Goal: Task Accomplishment & Management: Complete application form

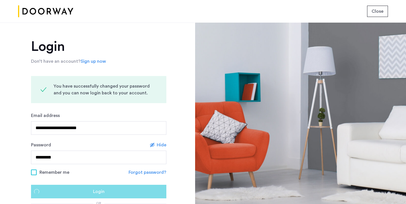
scroll to position [55, 0]
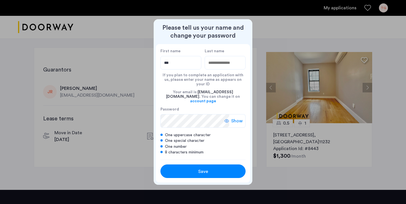
type input "***"
type input "**********"
click at [173, 67] on input "***" at bounding box center [181, 63] width 41 height 14
type input "*****"
click at [236, 117] on span "Show" at bounding box center [237, 120] width 12 height 7
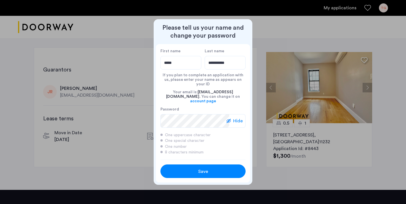
click at [204, 168] on span "Save" at bounding box center [203, 171] width 10 height 7
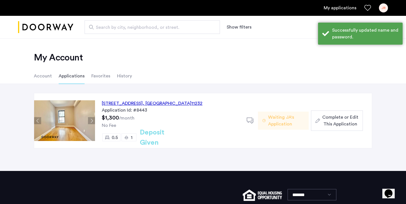
click at [162, 104] on div "137 21st Street, Unit 1FFR, Brooklyn , NY 11232" at bounding box center [152, 103] width 101 height 7
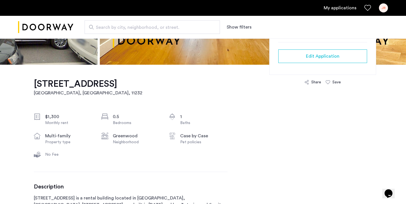
scroll to position [141, 0]
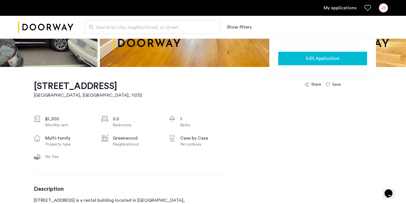
click at [321, 63] on button "Edit Application" at bounding box center [323, 59] width 89 height 14
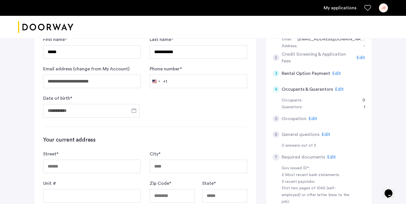
scroll to position [119, 0]
click at [205, 82] on input "Phone number *" at bounding box center [199, 81] width 98 height 14
type input "**********"
click at [110, 109] on input "Date of birth *" at bounding box center [91, 111] width 97 height 14
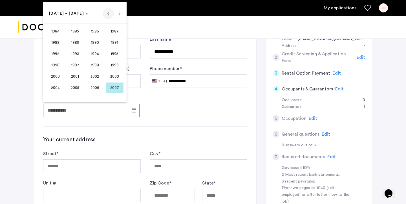
click at [105, 18] on span "Previous 24 years" at bounding box center [108, 13] width 11 height 11
click at [102, 30] on span "1962" at bounding box center [95, 31] width 18 height 10
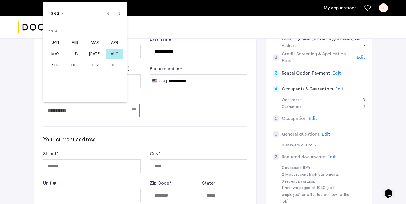
click at [113, 51] on span "AUG" at bounding box center [115, 54] width 18 height 10
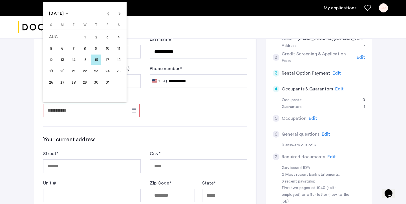
click at [98, 82] on span "30" at bounding box center [96, 82] width 10 height 10
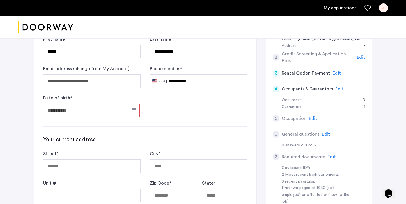
type input "**********"
click at [155, 123] on div "**********" at bounding box center [145, 180] width 222 height 342
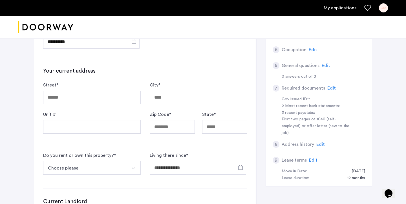
scroll to position [192, 0]
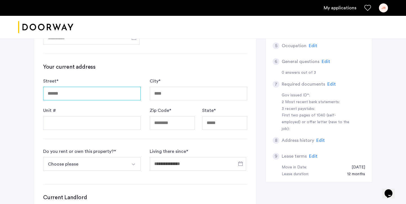
click at [112, 95] on input "Street *" at bounding box center [92, 94] width 98 height 14
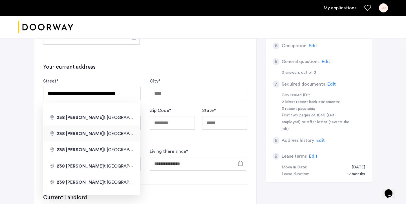
type input "**********"
type input "********"
type input "*****"
type input "**"
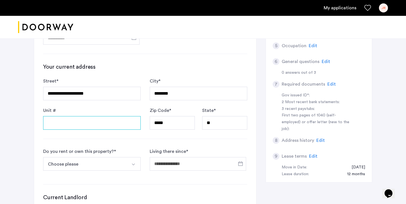
click at [109, 127] on input "Unit #" at bounding box center [92, 123] width 98 height 14
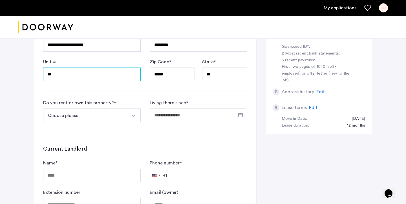
scroll to position [242, 0]
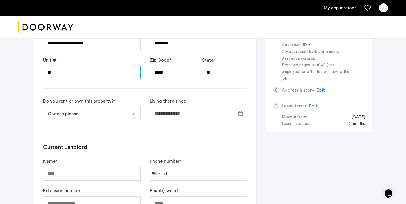
type input "**"
click at [121, 116] on button "Choose please" at bounding box center [85, 114] width 84 height 14
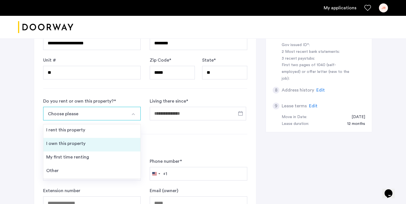
click at [104, 144] on li "I own this property" at bounding box center [91, 145] width 97 height 14
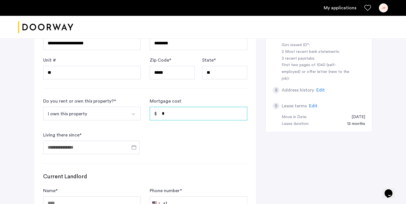
click at [169, 113] on input "*" at bounding box center [199, 114] width 98 height 14
click at [135, 150] on span "Open calendar" at bounding box center [134, 147] width 14 height 14
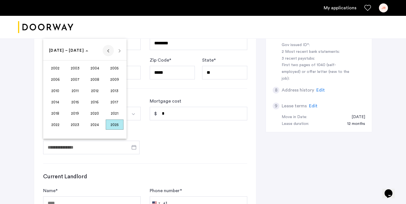
click at [109, 54] on span "Previous 24 years" at bounding box center [108, 50] width 11 height 11
click at [79, 112] on span "1995" at bounding box center [75, 113] width 18 height 10
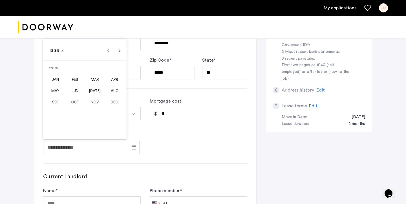
click at [93, 87] on span "[DATE]" at bounding box center [95, 91] width 18 height 10
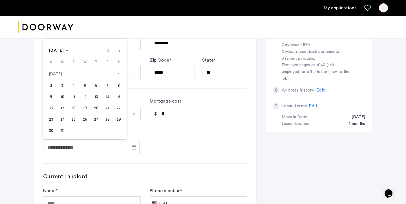
click at [117, 77] on span "1" at bounding box center [119, 74] width 10 height 10
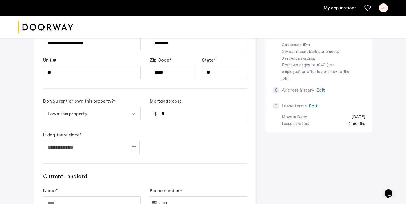
type input "**********"
click at [170, 147] on form "**********" at bounding box center [145, 126] width 204 height 56
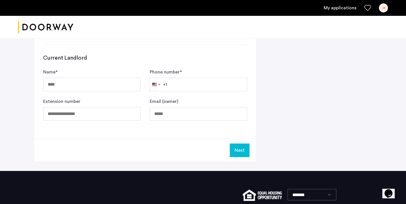
scroll to position [361, 0]
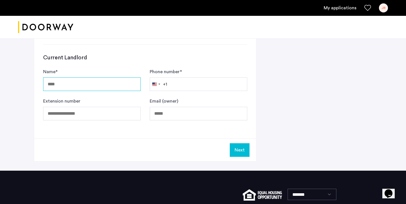
click at [121, 90] on input "Name *" at bounding box center [92, 84] width 98 height 14
type input "***"
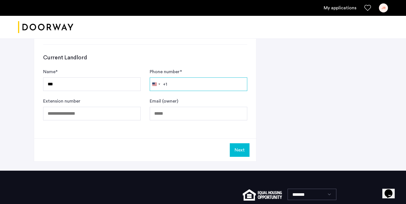
click at [179, 85] on input "Phone number *" at bounding box center [199, 84] width 98 height 14
type input "**********"
click at [241, 152] on button "Next" at bounding box center [240, 150] width 20 height 14
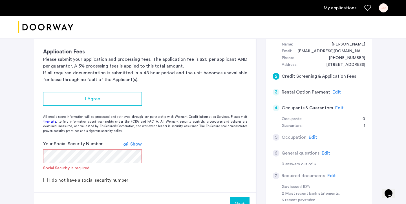
scroll to position [109, 0]
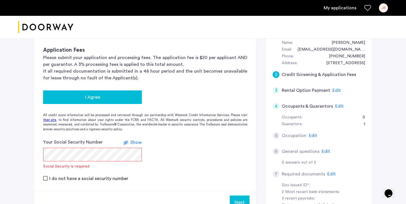
click at [109, 94] on div "I Agree" at bounding box center [93, 97] width 90 height 7
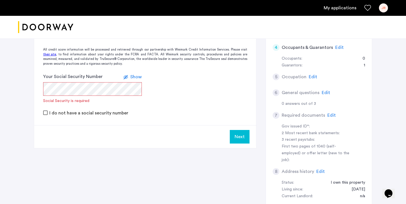
scroll to position [170, 0]
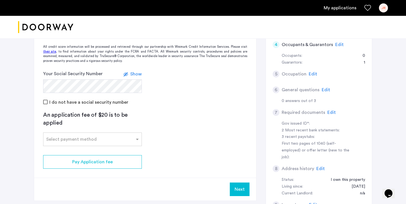
click at [30, 113] on div "[STREET_ADDRESS] | Application Id: #8443 $1300 /month Agent Select agent × [PER…" at bounding box center [203, 54] width 356 height 372
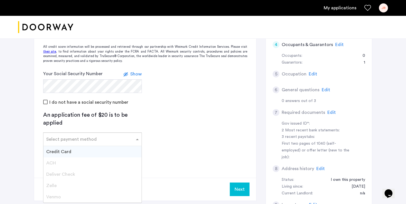
click at [78, 139] on input "text" at bounding box center [86, 138] width 81 height 4
click at [75, 150] on div "Credit Card" at bounding box center [92, 151] width 98 height 11
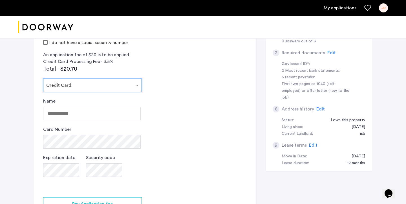
scroll to position [231, 0]
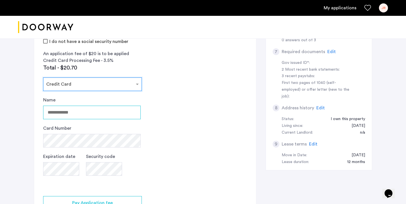
click at [104, 112] on input "Name" at bounding box center [92, 113] width 98 height 14
type input "**********"
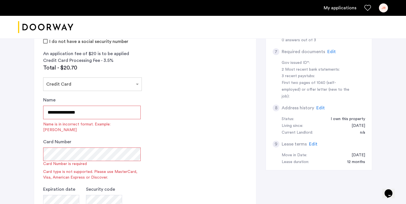
drag, startPoint x: 96, startPoint y: 115, endPoint x: 12, endPoint y: 94, distance: 85.8
click at [13, 95] on div "**********" at bounding box center [203, 46] width 406 height 476
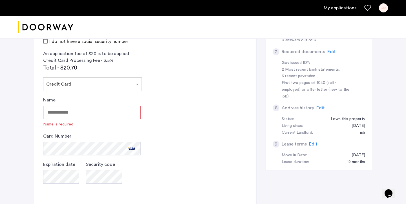
click at [65, 116] on input "Name" at bounding box center [92, 113] width 98 height 14
click at [62, 108] on input "Name" at bounding box center [92, 113] width 98 height 14
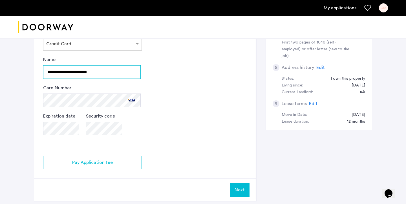
scroll to position [274, 0]
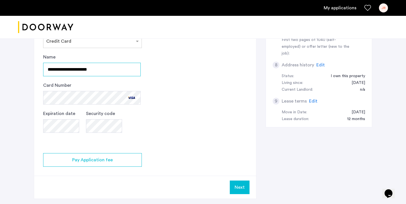
type input "**********"
click at [171, 133] on app-credit-screening "2 Credit Screening & Application Fees Application Fees Please submit your appli…" at bounding box center [145, 26] width 222 height 344
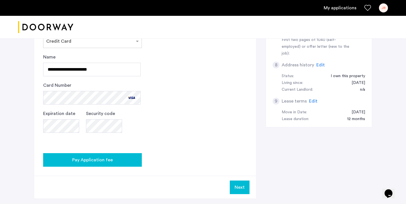
click at [110, 164] on button "Pay Application fee" at bounding box center [92, 160] width 99 height 14
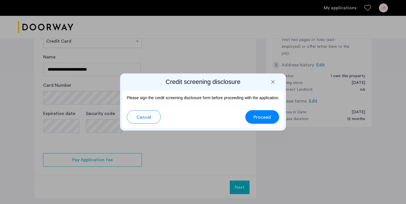
click at [255, 119] on span "Proceed" at bounding box center [262, 117] width 17 height 7
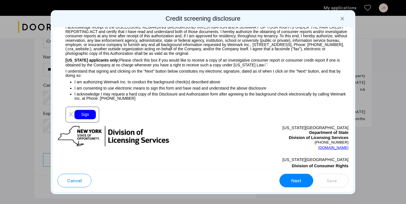
scroll to position [631, 0]
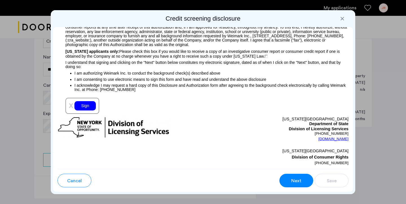
click at [91, 109] on div "Sign" at bounding box center [85, 105] width 21 height 9
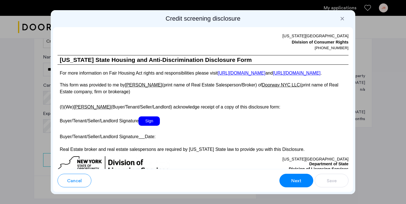
scroll to position [1026, 0]
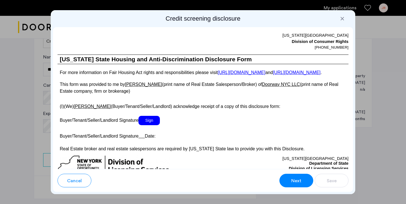
click at [153, 125] on span "Sign" at bounding box center [149, 120] width 21 height 9
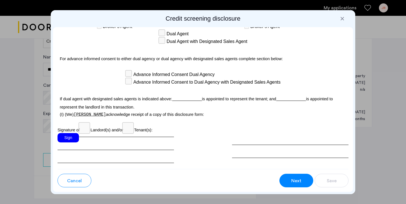
scroll to position [1682, 0]
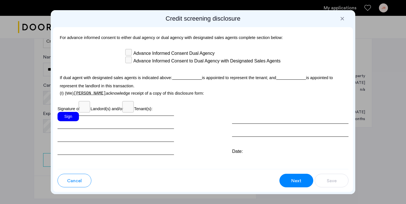
click at [75, 112] on div "Sign" at bounding box center [68, 116] width 21 height 9
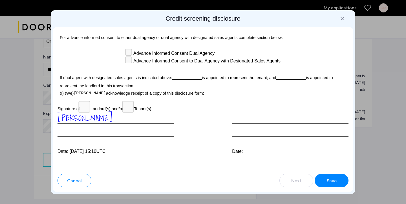
click at [331, 181] on span "Save" at bounding box center [332, 180] width 10 height 7
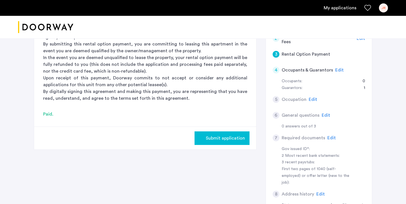
scroll to position [145, 0]
click at [337, 72] on span "Edit" at bounding box center [340, 70] width 8 height 5
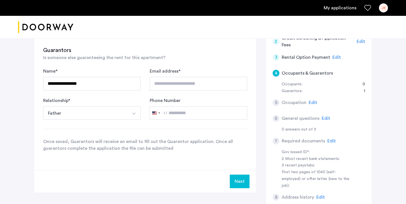
scroll to position [174, 0]
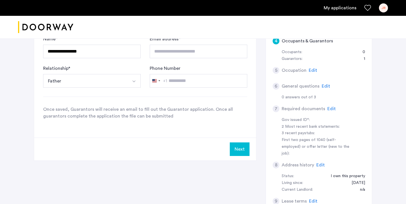
click at [242, 149] on button "Next" at bounding box center [240, 149] width 20 height 14
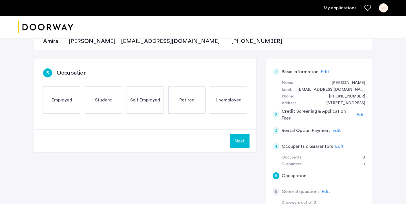
scroll to position [74, 0]
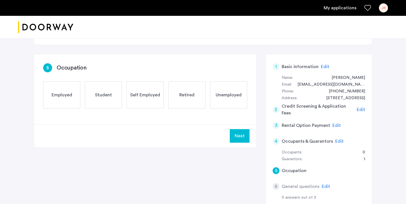
click at [143, 101] on div "Self Employed" at bounding box center [145, 94] width 37 height 27
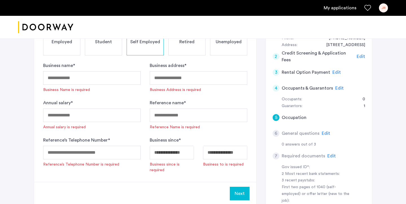
scroll to position [132, 0]
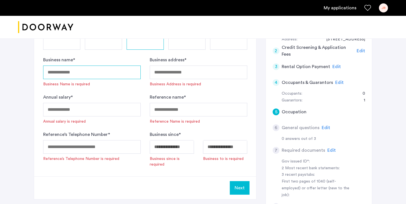
click at [75, 73] on input "Business name *" at bounding box center [92, 72] width 98 height 14
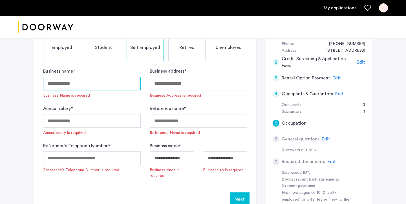
scroll to position [123, 0]
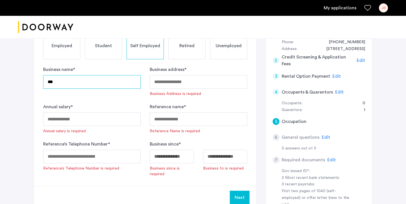
type input "***"
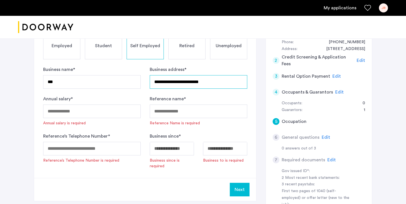
type input "**********"
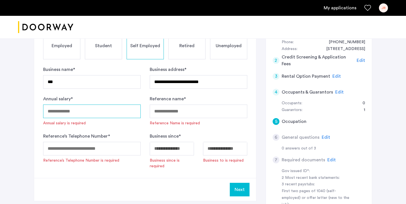
click at [69, 112] on input "Annual salary *" at bounding box center [92, 111] width 98 height 14
type input "*"
type input "******"
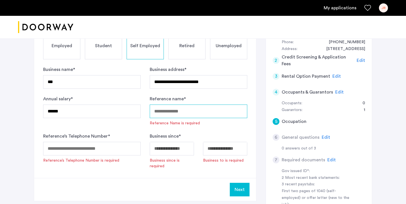
click at [174, 114] on input "Reference name *" at bounding box center [199, 111] width 98 height 14
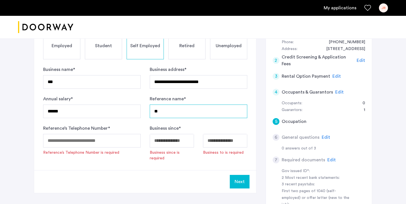
type input "*"
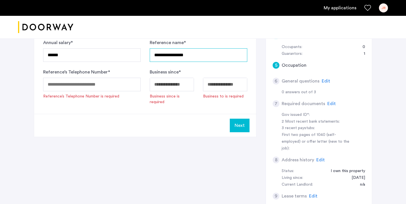
scroll to position [180, 0]
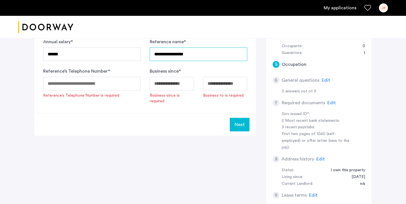
type input "**********"
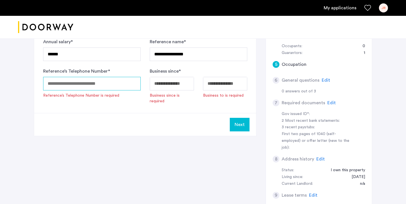
click at [114, 87] on input "Reference’s Telephone Number *" at bounding box center [92, 84] width 98 height 14
type input "**********"
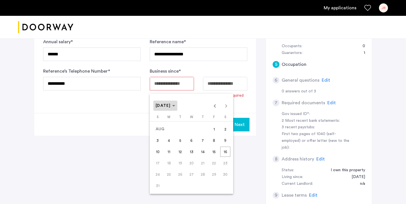
click at [171, 108] on span "[DATE]" at bounding box center [163, 106] width 15 height 4
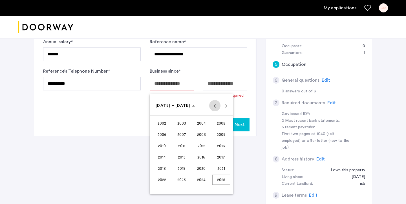
click at [214, 110] on span "Previous 24 years" at bounding box center [214, 105] width 11 height 11
click at [169, 142] on span "1962" at bounding box center [162, 146] width 18 height 10
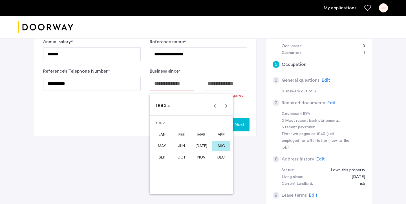
click at [219, 147] on span "AUG" at bounding box center [222, 146] width 18 height 10
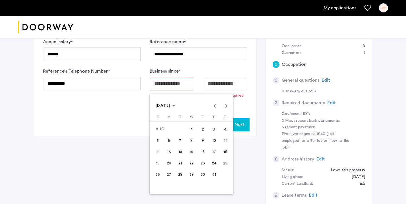
click at [204, 173] on span "30" at bounding box center [203, 174] width 10 height 10
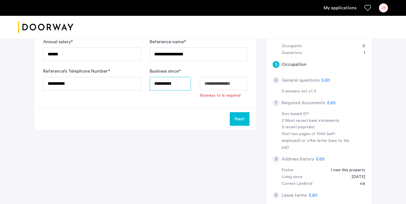
click at [175, 85] on input "**********" at bounding box center [170, 84] width 41 height 14
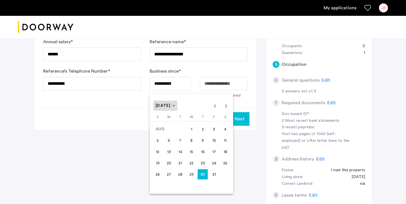
click at [171, 105] on span "[DATE]" at bounding box center [163, 106] width 15 height 4
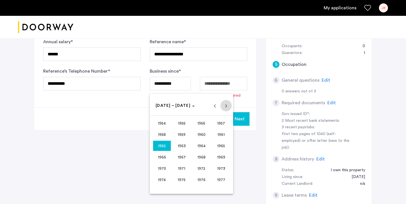
click at [228, 105] on span "Next 24 years" at bounding box center [226, 105] width 11 height 11
click at [186, 156] on span "1991" at bounding box center [182, 157] width 18 height 10
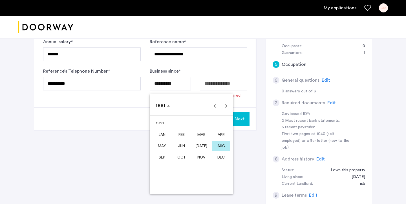
click at [165, 135] on span "JAN" at bounding box center [162, 134] width 18 height 10
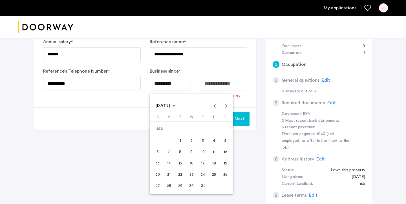
click at [182, 143] on span "1" at bounding box center [180, 140] width 10 height 10
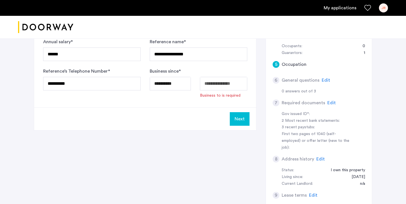
type input "**********"
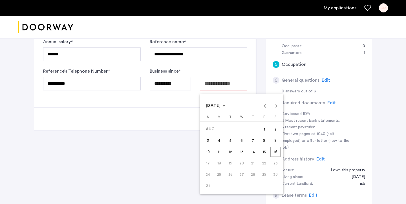
click at [275, 149] on span "16" at bounding box center [276, 151] width 10 height 10
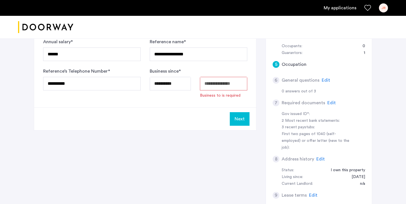
type input "**********"
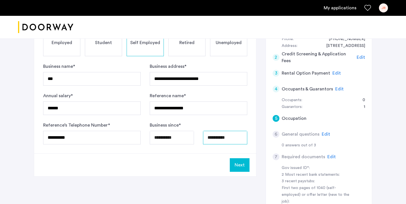
scroll to position [195, 0]
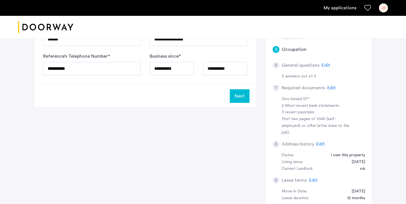
click at [241, 100] on button "Next" at bounding box center [240, 96] width 20 height 14
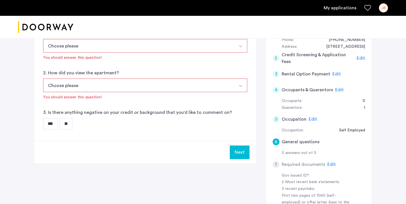
scroll to position [126, 0]
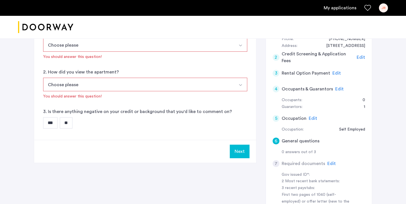
click at [211, 49] on button "Choose please" at bounding box center [138, 45] width 191 height 14
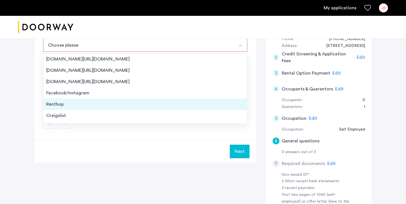
scroll to position [9, 0]
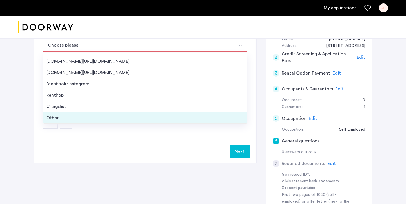
click at [139, 118] on div "Other" at bounding box center [145, 117] width 198 height 7
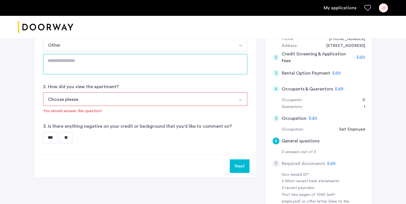
click at [122, 54] on textarea at bounding box center [145, 64] width 204 height 20
type textarea "*********"
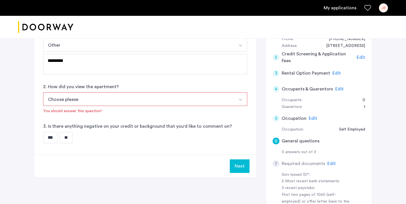
click at [138, 99] on button "Choose please" at bounding box center [138, 99] width 191 height 14
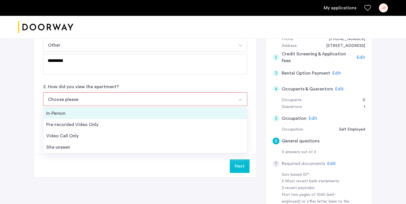
click at [123, 113] on div "In-Person" at bounding box center [145, 113] width 198 height 7
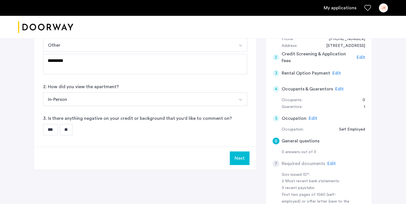
click at [73, 130] on input "**" at bounding box center [66, 129] width 13 height 11
click at [242, 159] on button "Next" at bounding box center [240, 158] width 20 height 14
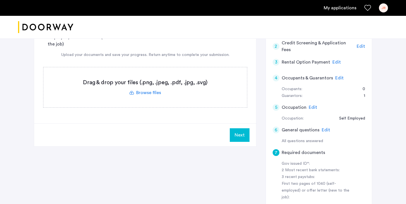
scroll to position [138, 0]
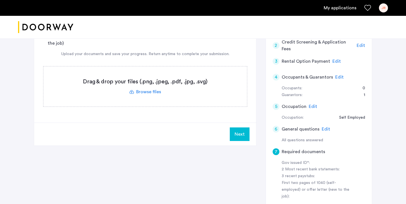
click at [151, 91] on label at bounding box center [145, 86] width 204 height 40
click at [0, 0] on input "file" at bounding box center [0, 0] width 0 height 0
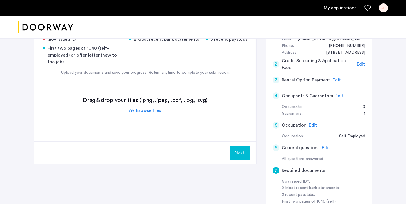
scroll to position [120, 0]
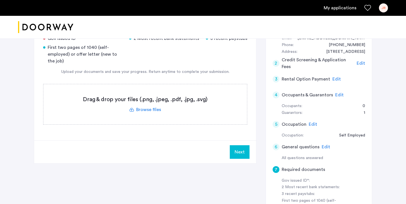
click at [310, 124] on span "Edit" at bounding box center [313, 124] width 8 height 5
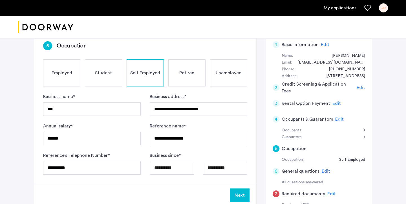
scroll to position [96, 0]
click at [193, 76] on div "Retired" at bounding box center [187, 72] width 37 height 27
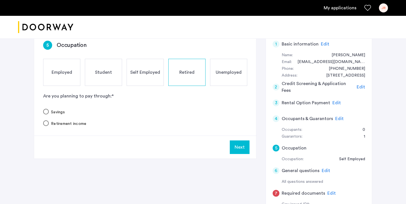
click at [240, 146] on button "Next" at bounding box center [240, 147] width 20 height 14
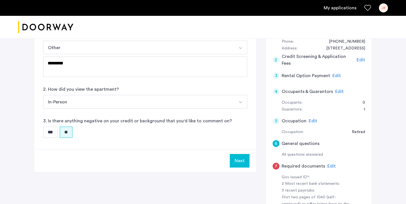
scroll to position [126, 0]
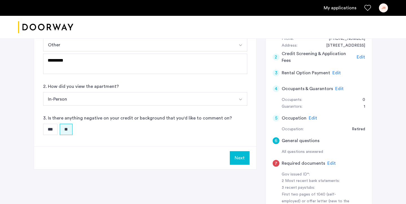
click at [236, 160] on button "Next" at bounding box center [240, 158] width 20 height 14
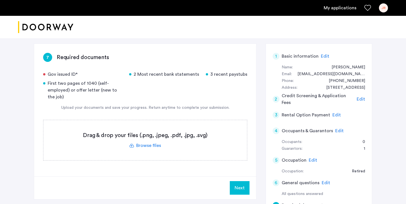
scroll to position [85, 0]
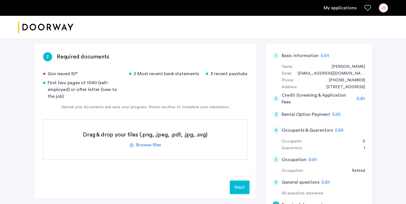
click at [158, 145] on label at bounding box center [145, 139] width 204 height 40
click at [0, 0] on input "file" at bounding box center [0, 0] width 0 height 0
click at [154, 142] on label at bounding box center [145, 139] width 204 height 40
click at [0, 0] on input "file" at bounding box center [0, 0] width 0 height 0
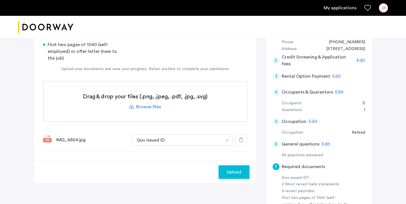
scroll to position [124, 0]
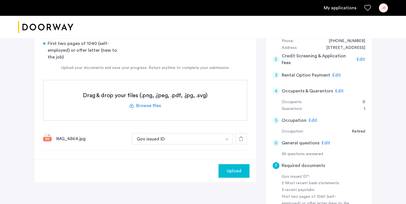
click at [237, 171] on span "Upload" at bounding box center [234, 170] width 15 height 7
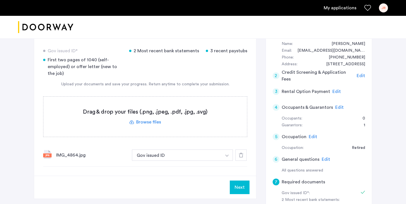
scroll to position [108, 0]
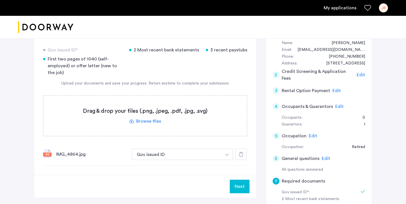
click at [156, 122] on label at bounding box center [145, 116] width 204 height 40
click at [0, 0] on input "file" at bounding box center [0, 0] width 0 height 0
click at [186, 180] on div "Next" at bounding box center [145, 186] width 222 height 23
click at [156, 122] on label at bounding box center [145, 116] width 204 height 40
click at [0, 0] on input "file" at bounding box center [0, 0] width 0 height 0
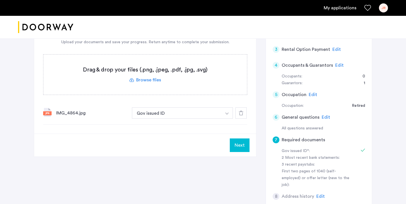
scroll to position [153, 0]
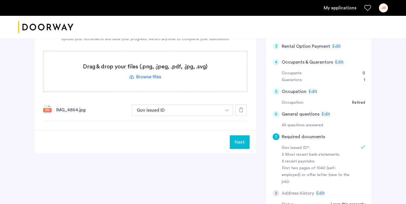
click at [155, 76] on label at bounding box center [145, 71] width 204 height 40
click at [0, 0] on input "file" at bounding box center [0, 0] width 0 height 0
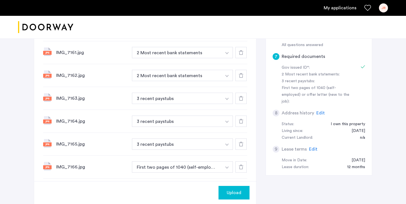
scroll to position [233, 0]
click at [199, 54] on button "2 Most recent bank statements" at bounding box center [177, 52] width 90 height 11
click at [229, 35] on button "button" at bounding box center [228, 29] width 12 height 11
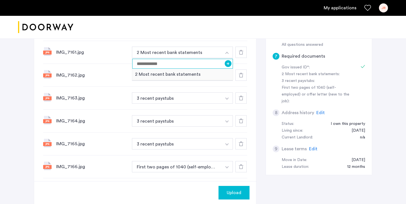
click at [193, 65] on input at bounding box center [182, 64] width 101 height 10
type input "**********"
click at [228, 65] on button "+" at bounding box center [228, 63] width 7 height 7
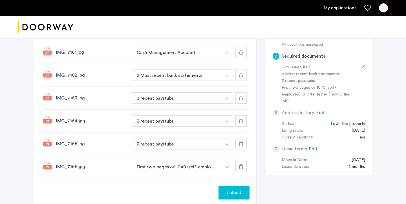
click at [228, 35] on button "button" at bounding box center [228, 29] width 12 height 11
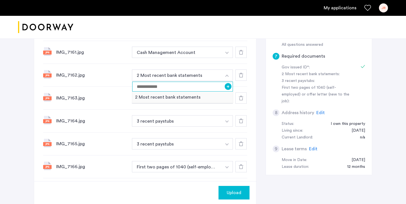
click at [194, 87] on input at bounding box center [182, 87] width 101 height 10
type input "**********"
click at [228, 89] on button "+" at bounding box center [228, 86] width 7 height 7
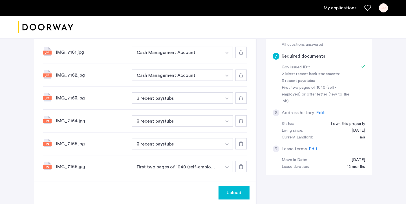
click at [227, 31] on img "button" at bounding box center [227, 30] width 3 height 2
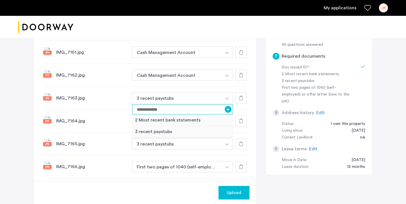
click at [203, 110] on input at bounding box center [182, 109] width 101 height 10
type input "**********"
click at [227, 111] on button "+" at bounding box center [228, 109] width 7 height 7
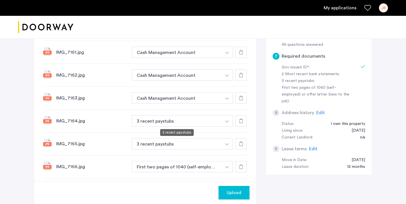
click at [193, 122] on button "3 recent paystubs" at bounding box center [177, 120] width 90 height 11
click at [228, 35] on button "button" at bounding box center [228, 29] width 12 height 11
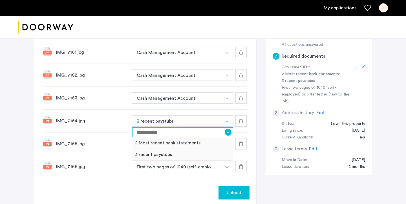
click at [188, 132] on input at bounding box center [182, 132] width 101 height 10
type input "**********"
click at [229, 134] on button "+" at bounding box center [228, 132] width 7 height 7
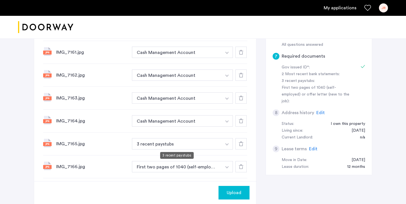
click at [184, 145] on button "3 recent paystubs" at bounding box center [177, 143] width 90 height 11
click at [220, 142] on button "3 recent paystubs" at bounding box center [177, 143] width 90 height 11
click at [229, 31] on img "button" at bounding box center [227, 30] width 3 height 2
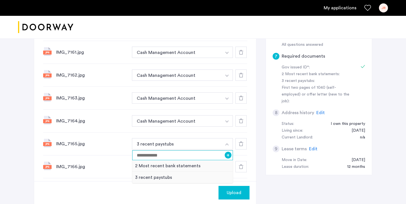
click at [179, 153] on input at bounding box center [182, 155] width 101 height 10
type input "**********"
click at [226, 155] on button "+" at bounding box center [228, 155] width 7 height 7
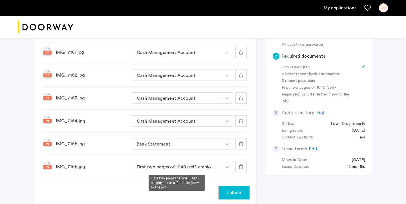
click at [176, 167] on button "First two pages of 1040 (self-employed) or offer letter (new to the job)" at bounding box center [177, 166] width 90 height 11
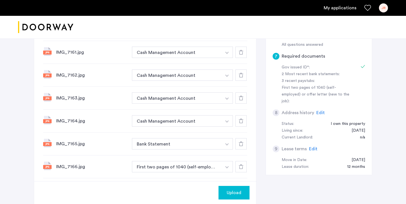
click at [225, 35] on button "button" at bounding box center [228, 29] width 12 height 11
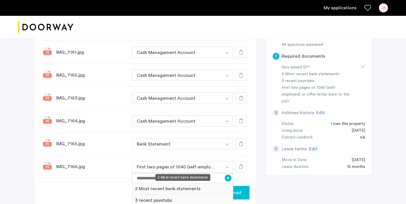
click at [190, 179] on div "2 Most recent bank statements" at bounding box center [183, 177] width 55 height 7
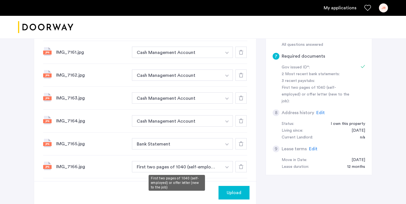
click at [220, 170] on button "First two pages of 1040 (self-employed) or offer letter (new to the job)" at bounding box center [177, 166] width 90 height 11
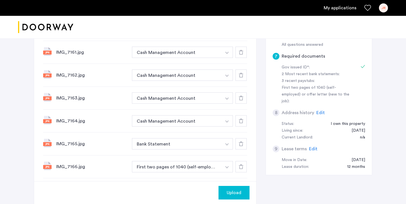
click at [227, 31] on img "button" at bounding box center [227, 30] width 3 height 2
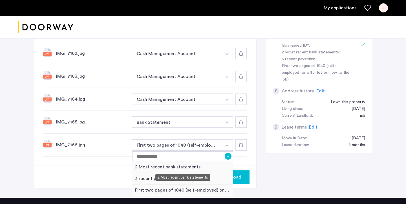
scroll to position [262, 0]
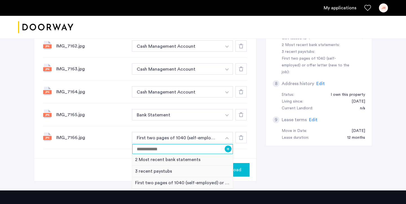
click at [188, 151] on input at bounding box center [182, 149] width 101 height 10
type input "**********"
click at [247, 155] on div "7 Required documents Gov issued ID* 2 Most recent bank statements 3 recent pays…" at bounding box center [145, 12] width 222 height 292
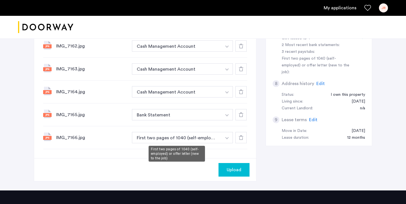
click at [209, 142] on button "First two pages of 1040 (self-employed) or offer letter (new to the job)" at bounding box center [177, 137] width 90 height 11
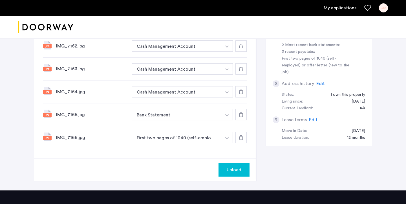
click at [230, 6] on button "button" at bounding box center [228, 0] width 12 height 11
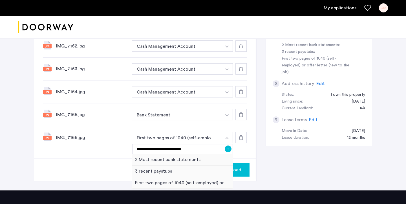
click at [227, 150] on button "+" at bounding box center [228, 148] width 7 height 7
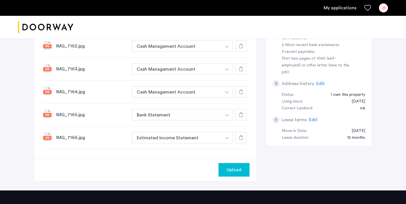
click at [237, 168] on span "Upload" at bounding box center [234, 169] width 15 height 7
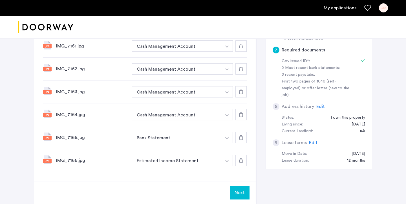
click at [240, 198] on button "Next" at bounding box center [240, 193] width 20 height 14
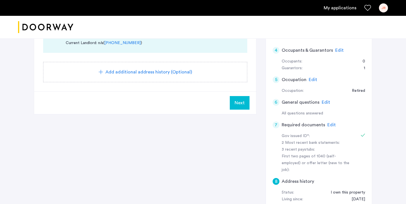
scroll to position [166, 0]
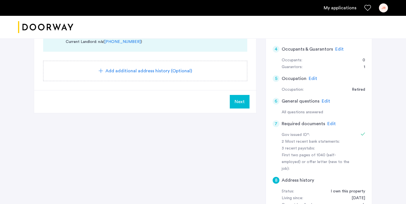
click at [239, 105] on button "Next" at bounding box center [240, 102] width 20 height 14
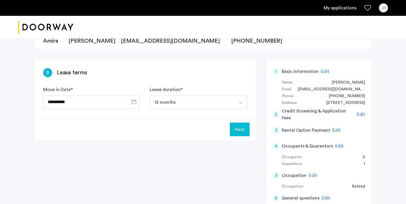
scroll to position [83, 0]
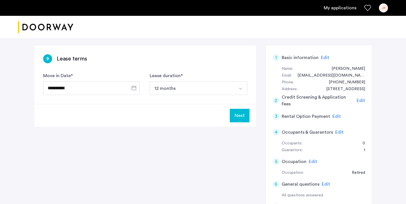
click at [243, 113] on button "Next" at bounding box center [240, 116] width 20 height 14
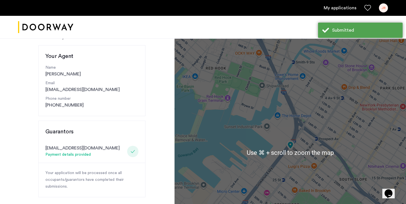
scroll to position [54, 0]
